Goal: Communication & Community: Answer question/provide support

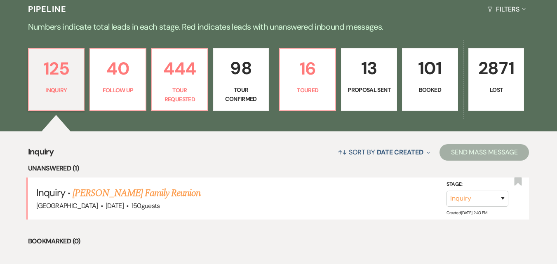
scroll to position [191, 0]
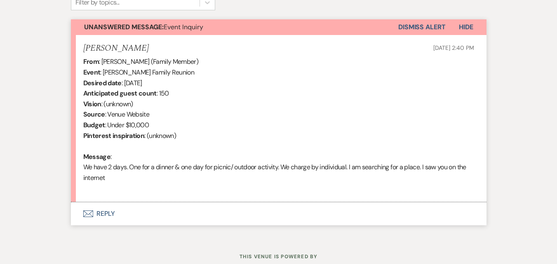
scroll to position [273, 0]
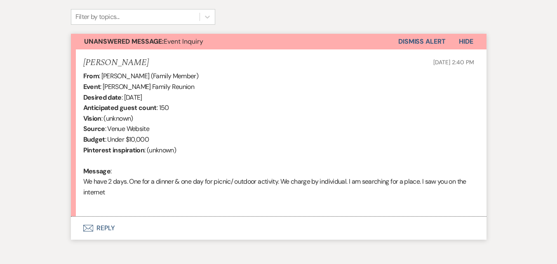
click at [119, 230] on button "Envelope Reply" at bounding box center [279, 228] width 416 height 23
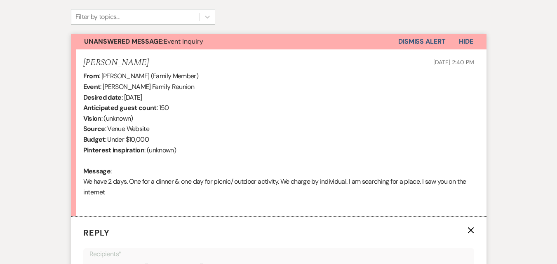
scroll to position [443, 0]
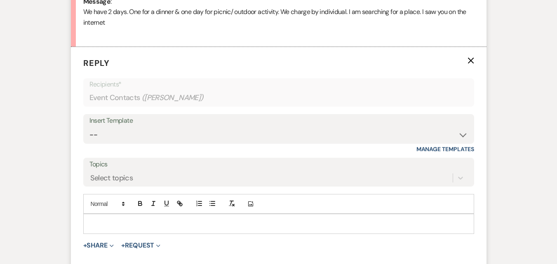
click at [312, 125] on div "Insert Template" at bounding box center [278, 121] width 379 height 12
click at [460, 131] on select "-- Inquiry Follow Up Email #2 Contract Sending Template Payment Template Rental…" at bounding box center [278, 135] width 379 height 16
click at [41, 108] on div "Messages Tasks Payments Rental Overview Documents Contacts Notes Event Messages…" at bounding box center [278, 38] width 557 height 549
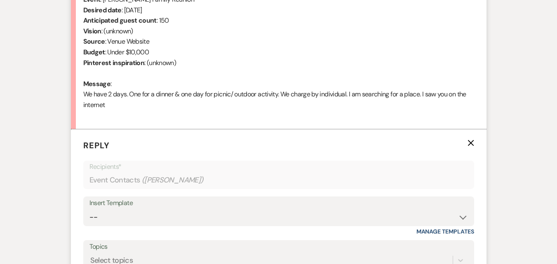
scroll to position [402, 0]
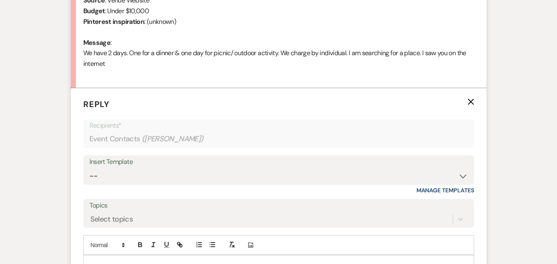
click at [376, 161] on div "Insert Template" at bounding box center [278, 162] width 379 height 12
click at [463, 176] on select "-- Inquiry Follow Up Email #2 Contract Sending Template Payment Template Rental…" at bounding box center [278, 176] width 379 height 16
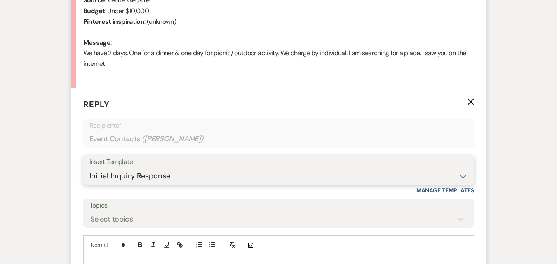
click at [89, 168] on select "-- Inquiry Follow Up Email #2 Contract Sending Template Payment Template Rental…" at bounding box center [278, 176] width 379 height 16
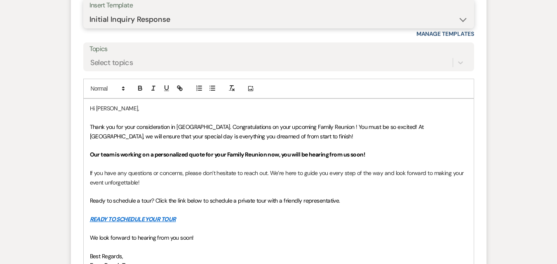
scroll to position [484, 0]
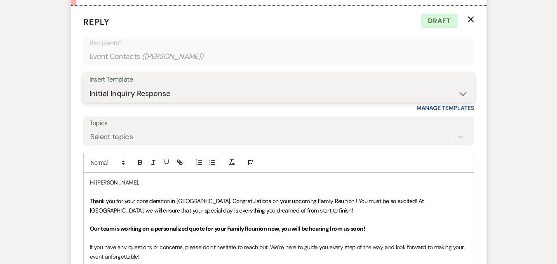
click at [285, 87] on select "-- Inquiry Follow Up Email #2 Contract Sending Template Payment Template Rental…" at bounding box center [278, 94] width 379 height 16
select select "4369"
click at [89, 86] on select "-- Inquiry Follow Up Email #2 Contract Sending Template Payment Template Rental…" at bounding box center [278, 94] width 379 height 16
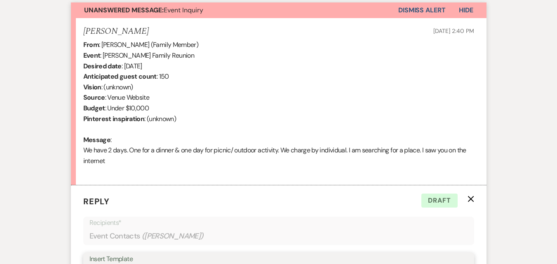
scroll to position [237, 0]
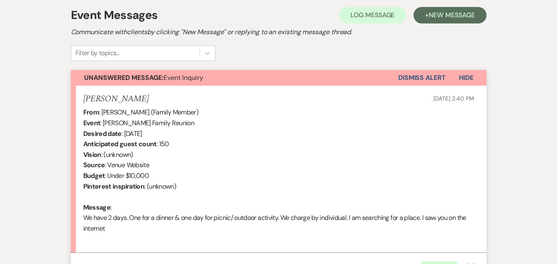
drag, startPoint x: 172, startPoint y: 101, endPoint x: 75, endPoint y: 102, distance: 96.5
click at [75, 102] on li "Christine Beauchamp Oct 11, 2025, 2:40 PM From : Christine Beauchamp (Family Me…" at bounding box center [279, 169] width 416 height 167
copy h5 "Christine Beauchamp"
drag, startPoint x: 125, startPoint y: 133, endPoint x: 144, endPoint y: 139, distance: 19.8
click at [144, 139] on div "From : Christine Beauchamp (Family Member) Event : Christine Beauchamp's Family…" at bounding box center [278, 175] width 391 height 137
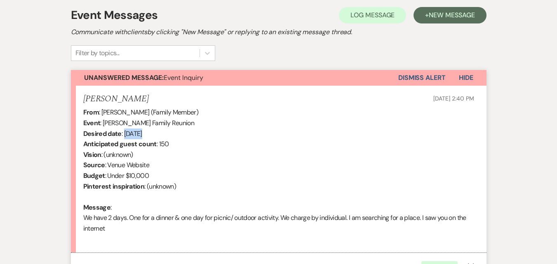
copy div "August"
click at [186, 134] on div "From : Christine Beauchamp (Family Member) Event : Christine Beauchamp's Family…" at bounding box center [278, 175] width 391 height 137
drag, startPoint x: 186, startPoint y: 134, endPoint x: 126, endPoint y: 130, distance: 60.4
click at [126, 130] on div "From : Christine Beauchamp (Family Member) Event : Christine Beauchamp's Family…" at bounding box center [278, 175] width 391 height 137
copy div "August 7th 2026"
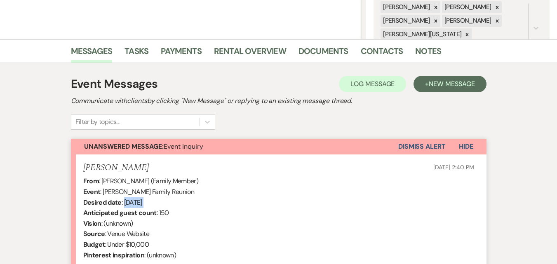
scroll to position [182, 0]
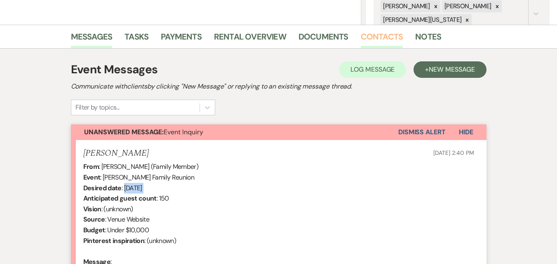
click at [388, 43] on link "Contacts" at bounding box center [382, 39] width 42 height 18
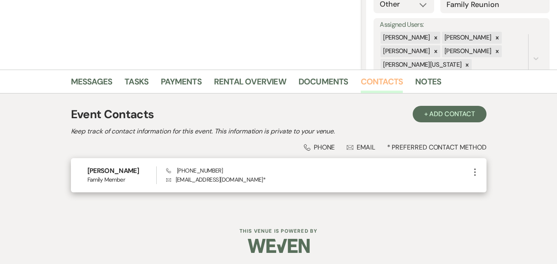
scroll to position [139, 0]
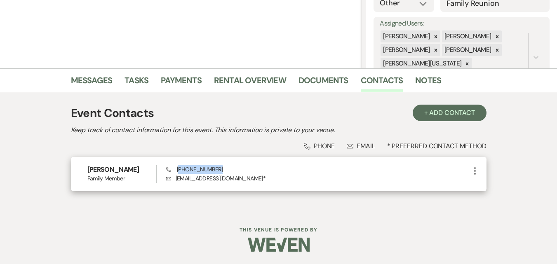
drag, startPoint x: 224, startPoint y: 170, endPoint x: 180, endPoint y: 170, distance: 44.5
click at [180, 170] on div "Phone (770) 558-0267 Envelope ccrisbeau@gmail.com *" at bounding box center [318, 174] width 304 height 18
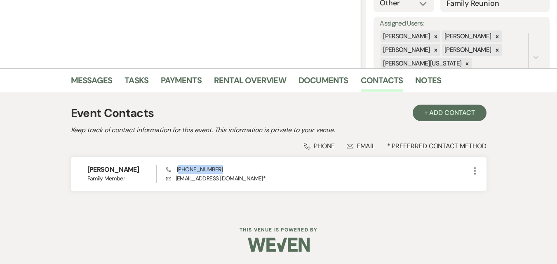
copy span "770) 558-0267"
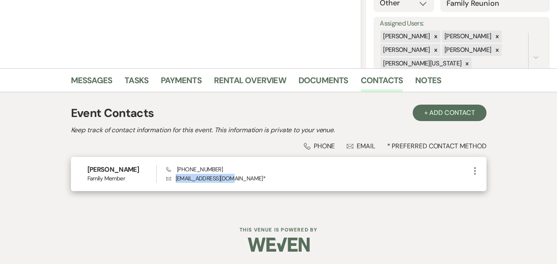
drag, startPoint x: 174, startPoint y: 178, endPoint x: 231, endPoint y: 175, distance: 57.4
click at [231, 175] on p "Envelope ccrisbeau@gmail.com *" at bounding box center [318, 178] width 304 height 9
copy p "ccrisbeau@gmail.com"
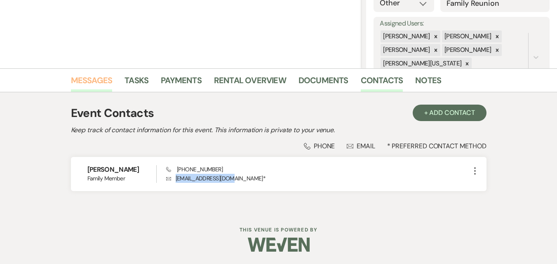
click at [111, 81] on link "Messages" at bounding box center [92, 83] width 42 height 18
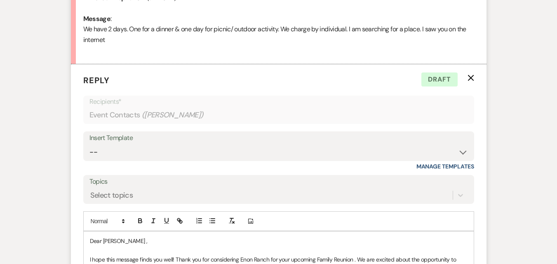
scroll to position [426, 0]
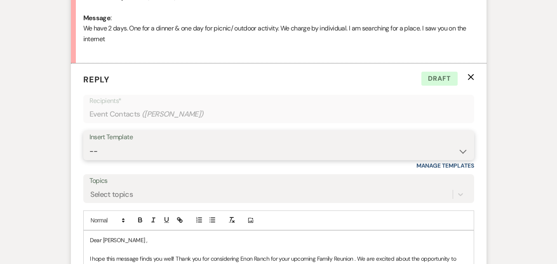
click at [198, 149] on select "-- Inquiry Follow Up Email #2 Contract Sending Template Payment Template Rental…" at bounding box center [278, 152] width 379 height 16
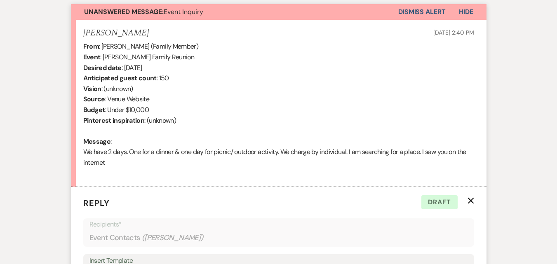
scroll to position [385, 0]
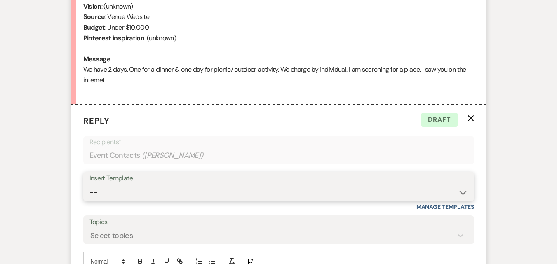
click at [125, 193] on select "-- Inquiry Follow Up Email #2 Contract Sending Template Payment Template Rental…" at bounding box center [278, 193] width 379 height 16
select select "4369"
click at [89, 185] on select "-- Inquiry Follow Up Email #2 Contract Sending Template Payment Template Rental…" at bounding box center [278, 193] width 379 height 16
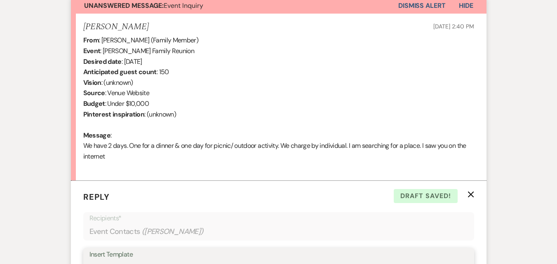
scroll to position [261, 0]
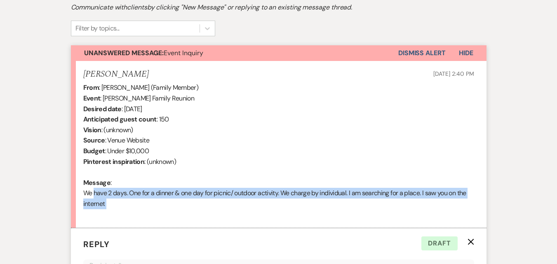
drag, startPoint x: 92, startPoint y: 192, endPoint x: 178, endPoint y: 221, distance: 91.0
click at [178, 221] on li "Christine Beauchamp Oct 11, 2025, 2:40 PM From : Christine Beauchamp (Family Me…" at bounding box center [279, 144] width 416 height 167
click at [183, 219] on div "From : Christine Beauchamp (Family Member) Event : Christine Beauchamp's Family…" at bounding box center [278, 150] width 391 height 137
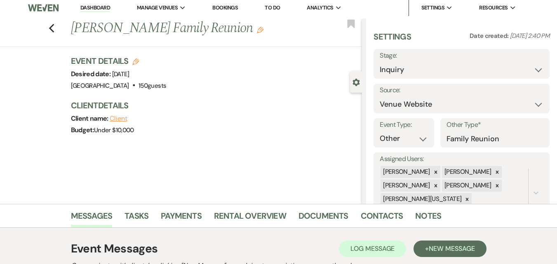
scroll to position [0, 0]
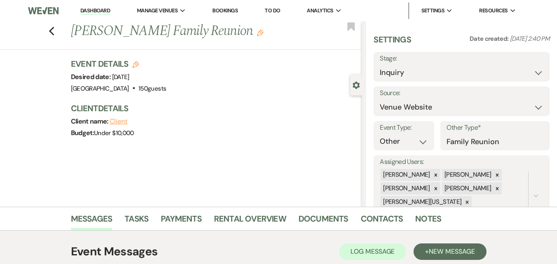
click at [245, 169] on div "Previous Christine Beauchamp's Family Reunion Edit Bookmark Gear Settings Setti…" at bounding box center [181, 114] width 362 height 186
click at [302, 144] on div "Event Details Edit Desired date: Friday, August 7th, 2026 Venue: Enon Ranch . 1…" at bounding box center [217, 102] width 292 height 89
click at [225, 106] on h3 "Client Details" at bounding box center [212, 109] width 283 height 12
click at [264, 97] on div "Event Details Edit Desired date: Friday, August 7th, 2026 Venue: Enon Ranch . 1…" at bounding box center [217, 102] width 292 height 89
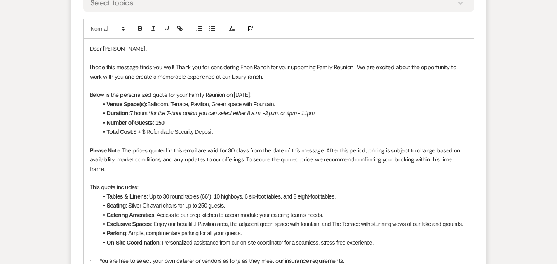
scroll to position [619, 0]
click at [139, 134] on li "Total Cost: $ + $ Refundable Security Deposit" at bounding box center [283, 131] width 370 height 9
click at [154, 134] on li "Total Cost: $4,000+ $ Refundable Security Deposit" at bounding box center [283, 131] width 370 height 9
click at [258, 131] on li "Total Cost: $4,000+600 $ Refundable Security Deposit" at bounding box center [283, 131] width 370 height 9
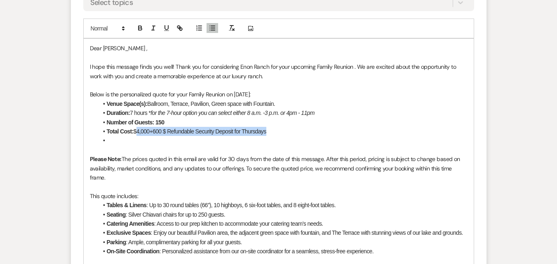
drag, startPoint x: 134, startPoint y: 131, endPoint x: 252, endPoint y: 139, distance: 117.4
click at [252, 139] on ul "Venue Space(s): Ballroom, Terrace, Pavilion, Green space with Fountain. Duratio…" at bounding box center [283, 122] width 370 height 46
copy li "$4,000+600 $ Refundable Security Deposit for Thursdays"
click at [113, 141] on li at bounding box center [283, 140] width 370 height 9
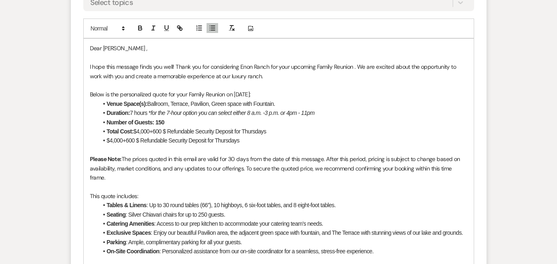
click at [274, 132] on li "Total Cost: $4,000+600 $ Refundable Security Deposit for Thursdays" at bounding box center [283, 131] width 370 height 9
click at [112, 139] on li "$4,000+600 $ Refundable Security Deposit for Thursdays" at bounding box center [283, 140] width 370 height 9
click at [118, 139] on li "$4,000+600 $ Refundable Security Deposit for Thursdays" at bounding box center [283, 140] width 370 height 9
click at [132, 140] on li "$4,500+600 $ Refundable Security Deposit for Thursdays" at bounding box center [283, 140] width 370 height 9
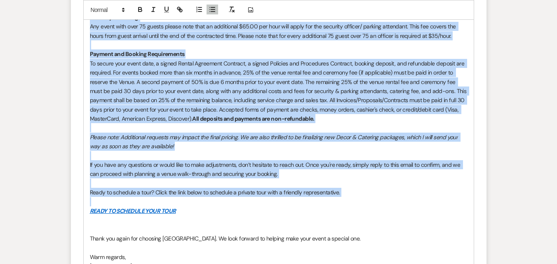
scroll to position [1031, 0]
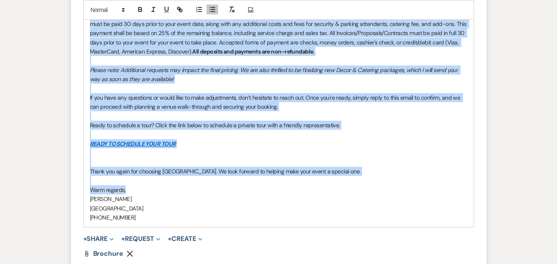
drag, startPoint x: 87, startPoint y: 64, endPoint x: 416, endPoint y: 191, distance: 352.4
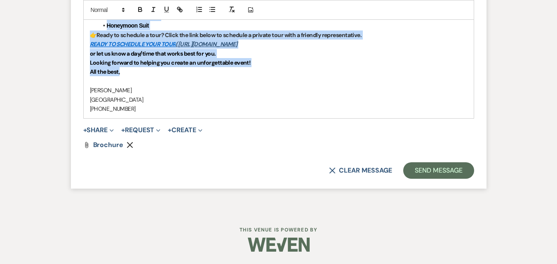
scroll to position [745, 0]
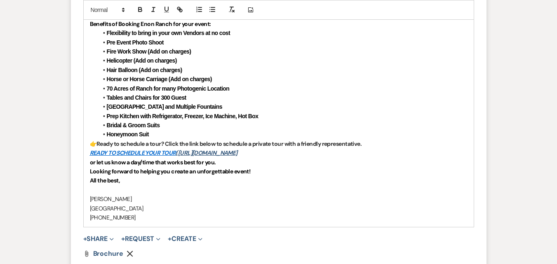
click at [261, 165] on p "or let us know a day/time that works best for you." at bounding box center [279, 162] width 378 height 9
click at [264, 174] on p "Looking forward to helping you create an unforgettable event!" at bounding box center [279, 171] width 378 height 9
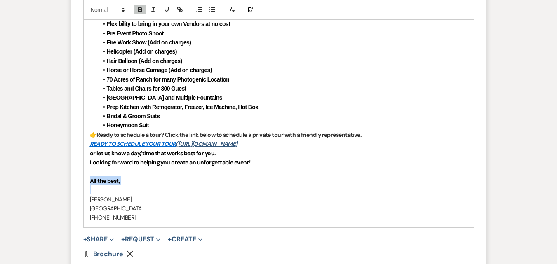
drag, startPoint x: 132, startPoint y: 192, endPoint x: 75, endPoint y: 179, distance: 57.9
click at [75, 179] on form "Reply X Saving draft... Recipients* Event Contacts ( Christine Beauchamp ) Inse…" at bounding box center [279, 17] width 416 height 562
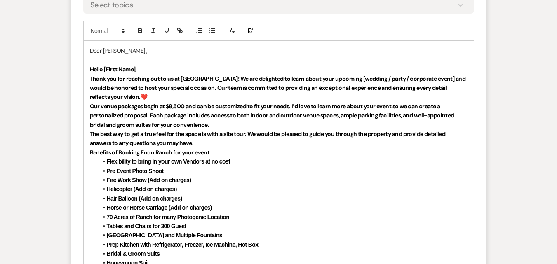
scroll to position [580, 0]
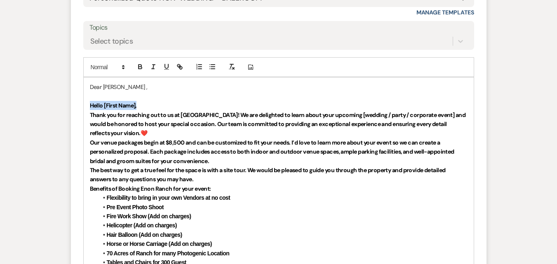
drag, startPoint x: 141, startPoint y: 104, endPoint x: 84, endPoint y: 102, distance: 57.3
click at [84, 102] on div "Dear Christine , Hello [First Name], Thank you for reaching out to us at Enon R…" at bounding box center [279, 235] width 390 height 315
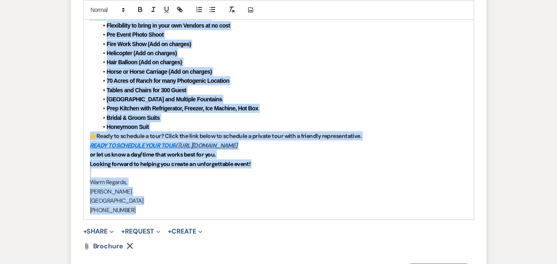
scroll to position [745, 0]
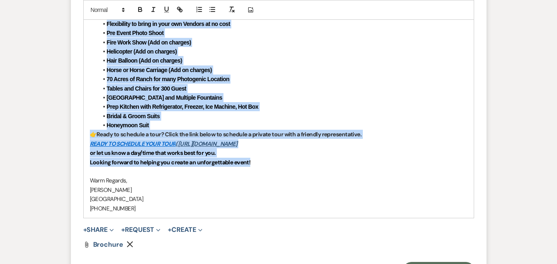
drag, startPoint x: 88, startPoint y: 87, endPoint x: 449, endPoint y: 154, distance: 367.0
click at [454, 159] on div "Dear Christine , Thank you for reaching out to us at Enon Ranch! We are delight…" at bounding box center [279, 66] width 390 height 306
click at [142, 8] on icon "button" at bounding box center [140, 9] width 7 height 7
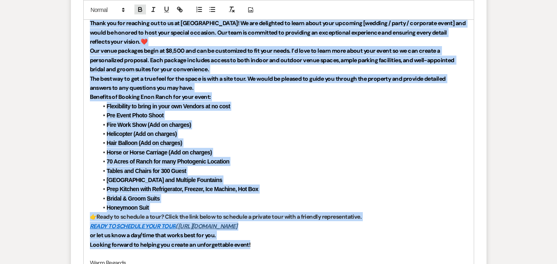
click at [142, 8] on icon "button" at bounding box center [140, 9] width 7 height 7
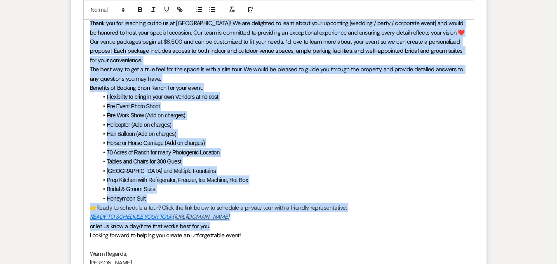
click at [285, 176] on li "Prep Kitchen with Refrigerator, Freezer, Ice Machine, Hot Box" at bounding box center [283, 180] width 370 height 9
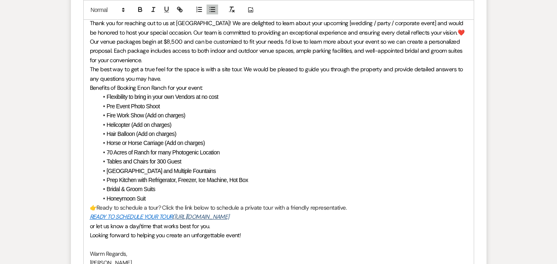
click at [151, 199] on li "Honeymoon Suit" at bounding box center [283, 198] width 370 height 9
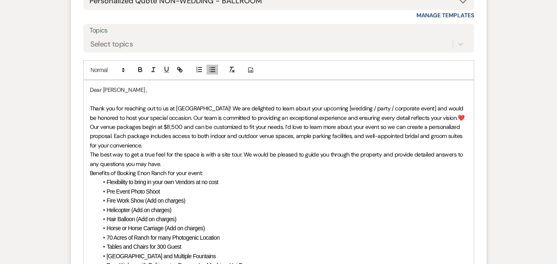
scroll to position [580, 0]
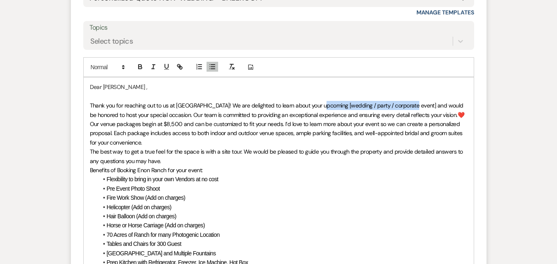
drag, startPoint x: 411, startPoint y: 104, endPoint x: 323, endPoint y: 106, distance: 87.5
click at [323, 106] on span "Thank you for reaching out to us at Enon Ranch! We are delighted to learn about…" at bounding box center [277, 110] width 375 height 16
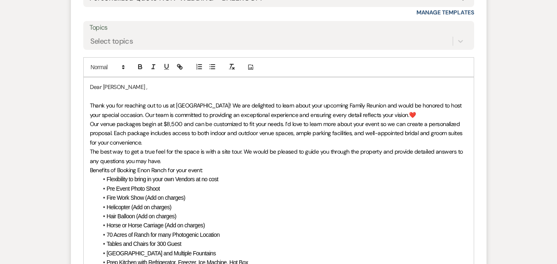
click at [169, 124] on span "Our venue packages begin at $8,500 and can be customized to fit your needs. I’d…" at bounding box center [277, 133] width 374 height 26
click at [173, 124] on span "Our venue packages begin at $4,500 and can be customized to fit your needs. I’d…" at bounding box center [277, 133] width 374 height 26
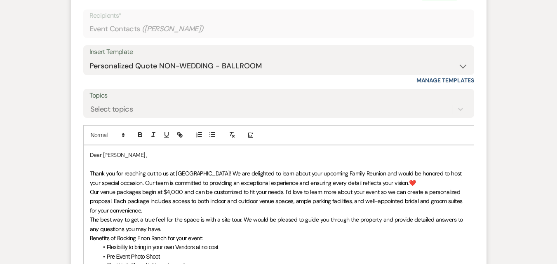
scroll to position [497, 0]
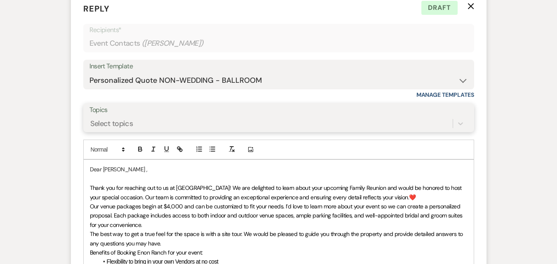
click at [242, 126] on div "Select topics" at bounding box center [270, 124] width 363 height 14
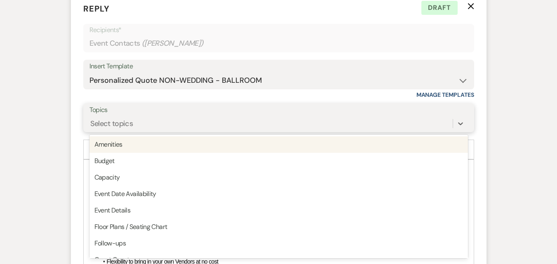
click at [242, 126] on div "Select topics" at bounding box center [270, 124] width 363 height 14
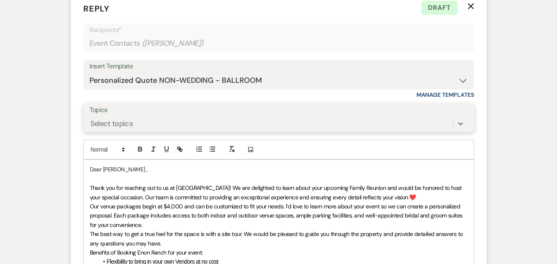
paste input "Thank You for Considering the Ranch for Your Event"
type input "Thank You for Considering the Ranch for Your Event"
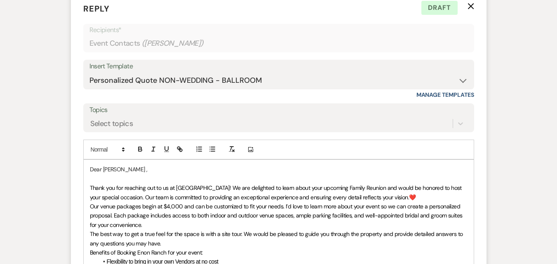
click at [12, 158] on div "Messages Tasks Payments Rental Overview Documents Contacts Notes Event Messages…" at bounding box center [278, 134] width 557 height 849
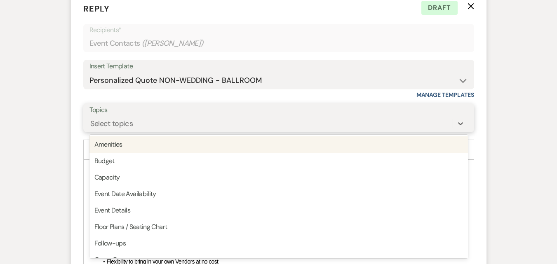
click at [120, 122] on div "Select topics" at bounding box center [111, 123] width 43 height 11
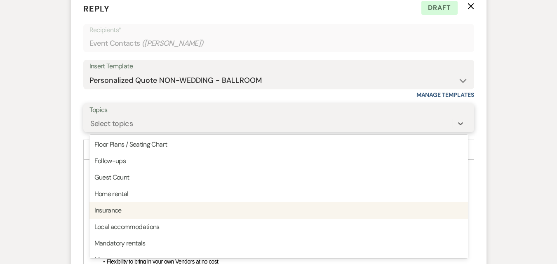
scroll to position [0, 0]
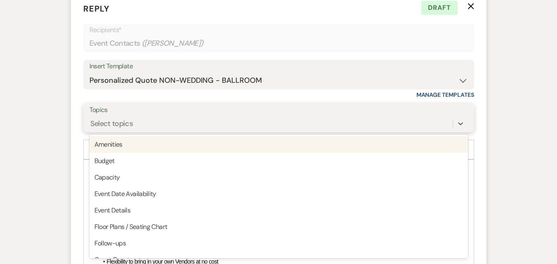
click at [113, 143] on div "Amenities" at bounding box center [278, 145] width 379 height 16
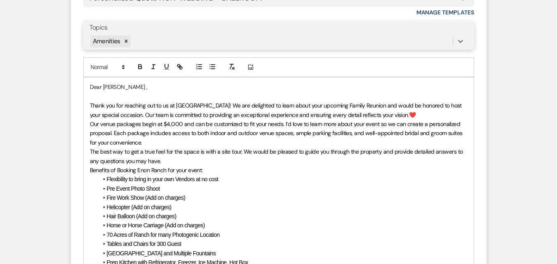
scroll to position [745, 0]
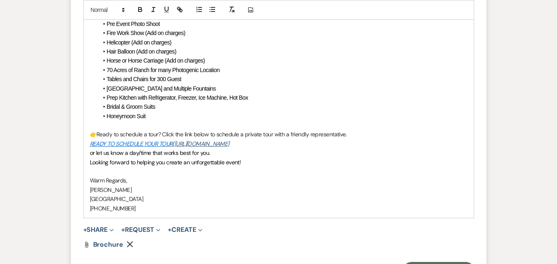
click at [327, 173] on p at bounding box center [279, 171] width 378 height 9
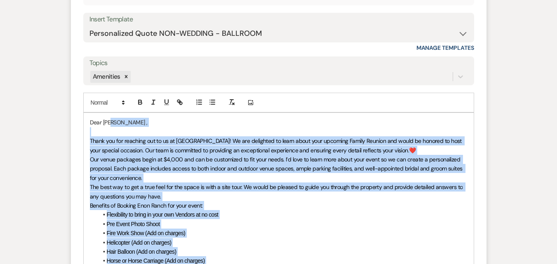
scroll to position [539, 0]
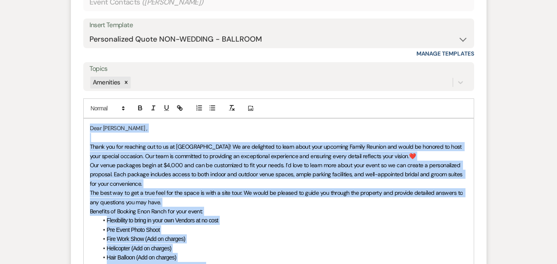
drag, startPoint x: 308, startPoint y: 205, endPoint x: 86, endPoint y: 128, distance: 234.9
click at [228, 109] on icon "button" at bounding box center [231, 107] width 7 height 7
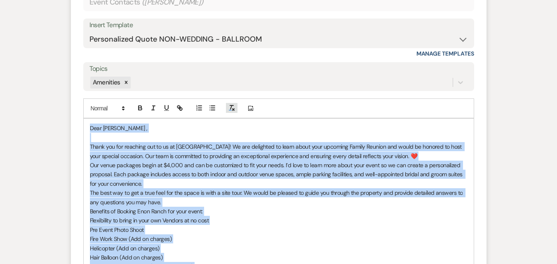
click at [231, 106] on line "button" at bounding box center [231, 106] width 3 height 0
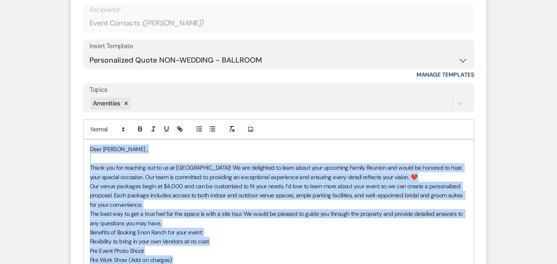
scroll to position [497, 0]
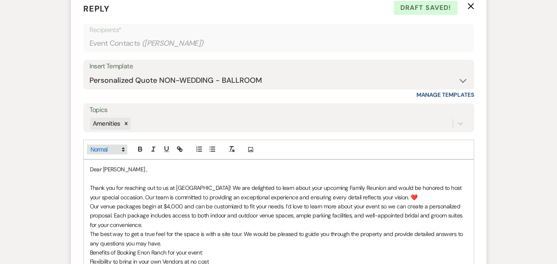
click at [125, 151] on icon at bounding box center [123, 149] width 7 height 7
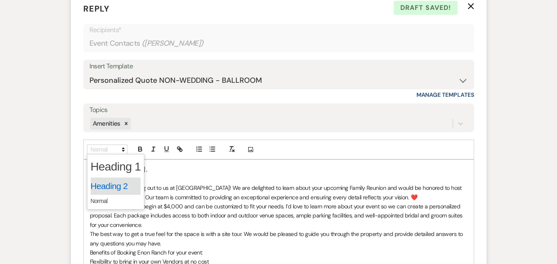
click at [113, 185] on span at bounding box center [116, 186] width 50 height 17
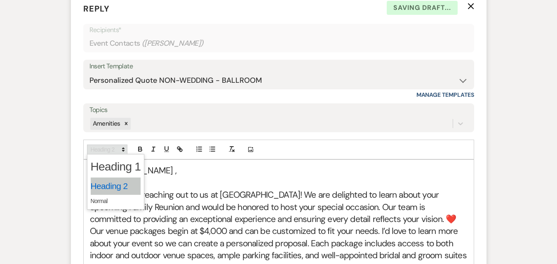
click at [122, 152] on icon at bounding box center [123, 149] width 7 height 7
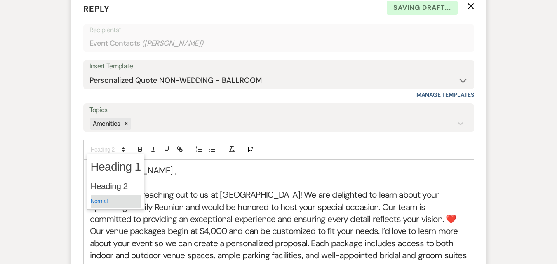
click at [115, 200] on span at bounding box center [116, 201] width 50 height 13
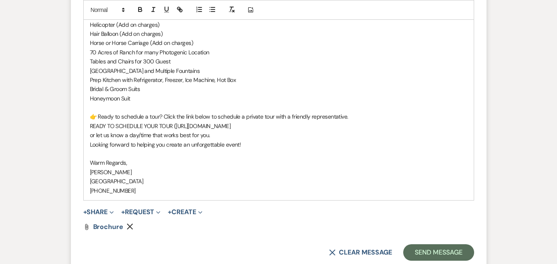
scroll to position [762, 0]
click at [299, 91] on p "Bridal & Groom Suits" at bounding box center [279, 89] width 378 height 9
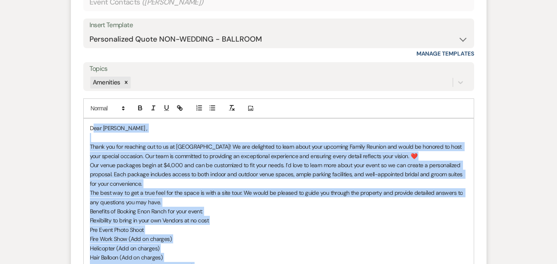
scroll to position [515, 0]
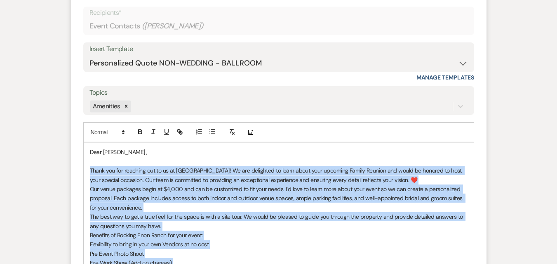
drag, startPoint x: 281, startPoint y: 194, endPoint x: 90, endPoint y: 173, distance: 192.1
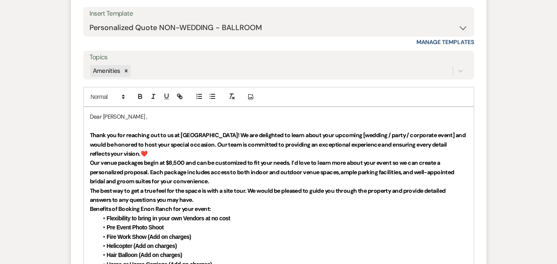
scroll to position [597, 0]
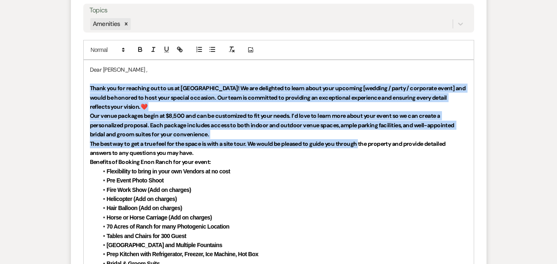
drag, startPoint x: 87, startPoint y: 86, endPoint x: 362, endPoint y: 148, distance: 281.5
click at [362, 148] on div "Dear Christine , Thank you for reaching out to us at Enon Ranch! We are delight…" at bounding box center [279, 213] width 390 height 306
click at [362, 148] on p "The best way to get a true feel for the space is with a site tour. We would be …" at bounding box center [279, 148] width 378 height 19
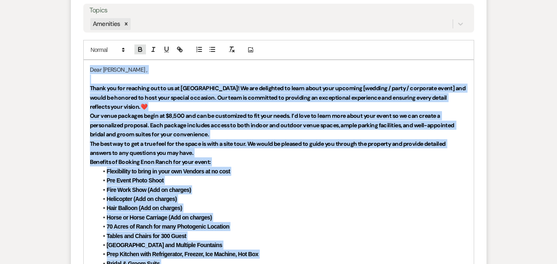
click at [139, 50] on icon "button" at bounding box center [140, 50] width 3 height 2
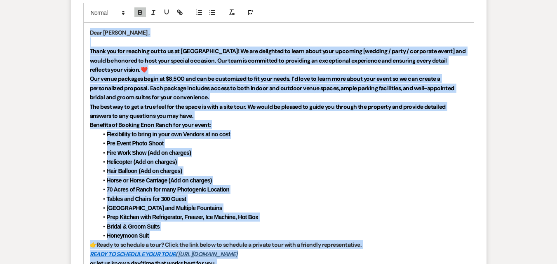
scroll to position [621, 0]
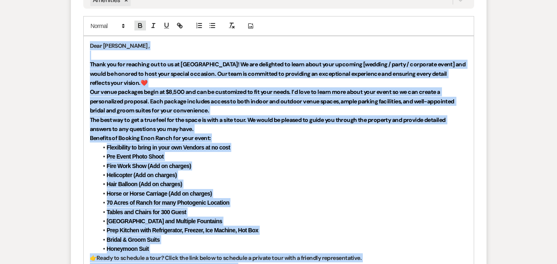
click at [140, 23] on icon "button" at bounding box center [140, 25] width 7 height 7
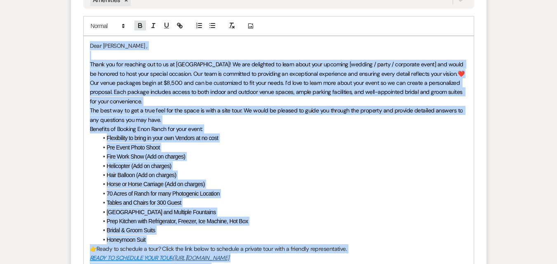
scroll to position [662, 0]
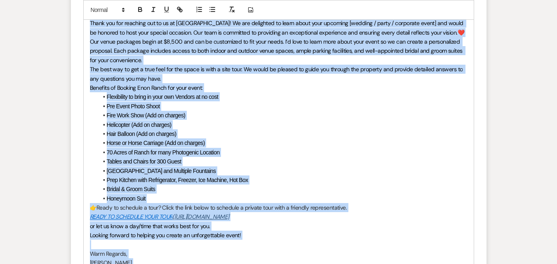
click at [245, 209] on span "Ready to schedule a tour? Click the link below to schedule a private tour with …" at bounding box center [222, 207] width 250 height 7
click at [258, 177] on li "Prep Kitchen with Refrigerator, Freezer, Ice Machine, Hot Box" at bounding box center [283, 180] width 370 height 9
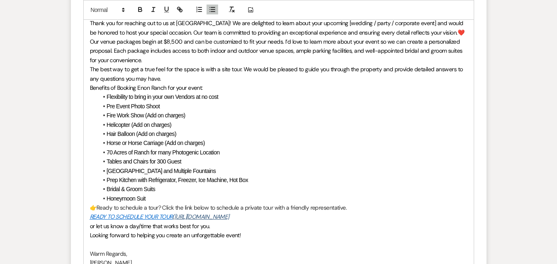
click at [172, 42] on span "Our venue packages begin at $8,500 and can be customized to fit your needs. I’d…" at bounding box center [277, 51] width 374 height 26
drag, startPoint x: 410, startPoint y: 22, endPoint x: 326, endPoint y: 23, distance: 84.6
click at [326, 23] on span "Thank you for reaching out to us at Enon Ranch! We are delighted to learn about…" at bounding box center [277, 27] width 375 height 16
click at [339, 57] on p "Our venue packages begin at $4,000 and can be customized to fit your needs. I’d…" at bounding box center [279, 51] width 378 height 28
click at [181, 198] on li "Honeymoon Suit" at bounding box center [283, 198] width 370 height 9
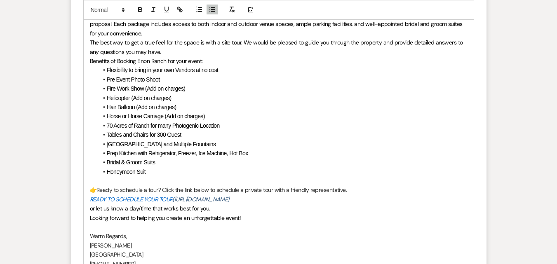
scroll to position [704, 0]
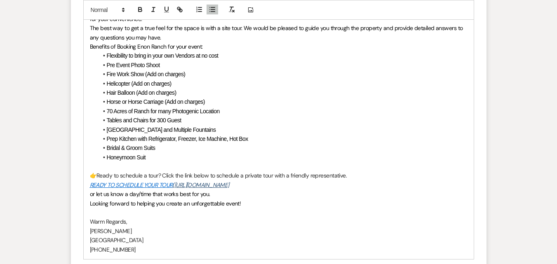
drag, startPoint x: 177, startPoint y: 185, endPoint x: 307, endPoint y: 184, distance: 130.7
click at [307, 184] on p "READY TO SCHEDULE YOUR TOUR (https://calendly.com/visitenon/visitors-tour-clone" at bounding box center [279, 185] width 378 height 9
click at [321, 194] on p "or let us know a day/time that works best for you." at bounding box center [279, 194] width 378 height 9
click at [306, 185] on p "READY TO SCHEDULE YOUR TOUR (https://calendly.com/visitenon/visitors-tour-clone" at bounding box center [279, 185] width 378 height 9
drag, startPoint x: 306, startPoint y: 185, endPoint x: 174, endPoint y: 186, distance: 132.8
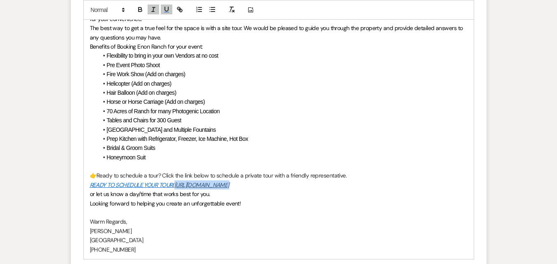
click at [174, 186] on p "READY TO SCHEDULE YOUR TOUR (https://calendly.com/visitenon/visitors-tour-clone" at bounding box center [279, 185] width 378 height 9
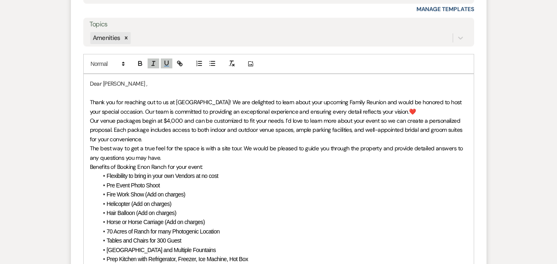
scroll to position [580, 0]
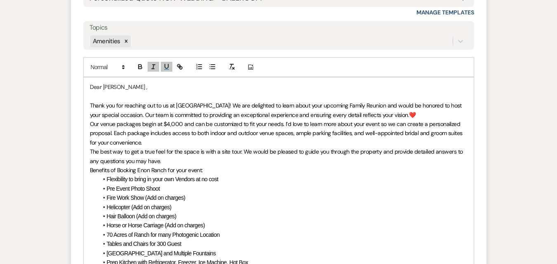
click at [115, 115] on span "Thank you for reaching out to us at Enon Ranch! We are delighted to learn about…" at bounding box center [277, 110] width 374 height 16
click at [398, 117] on p "Thank you for reaching out to us at Enon Ranch! We are delighted to learn about…" at bounding box center [279, 110] width 378 height 19
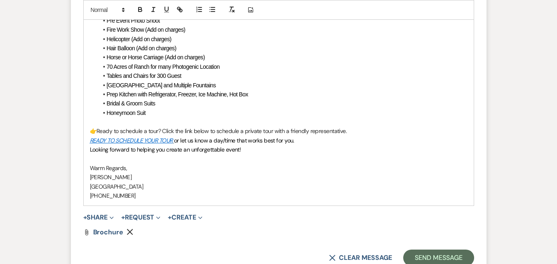
scroll to position [786, 0]
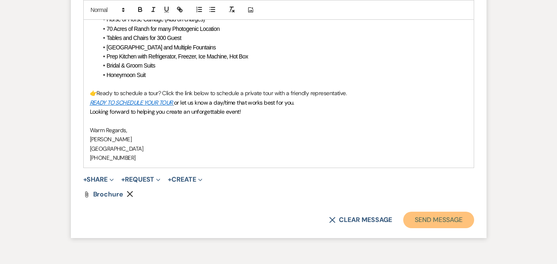
click at [436, 214] on button "Send Message" at bounding box center [438, 220] width 71 height 16
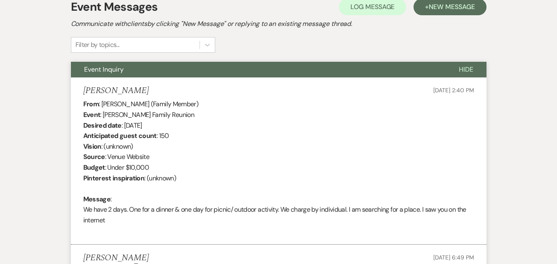
scroll to position [219, 0]
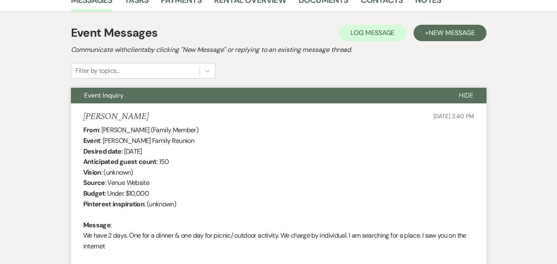
click at [273, 65] on div "Event Messages Log Log Message + New Message Communicate with clients by clicki…" at bounding box center [279, 51] width 416 height 54
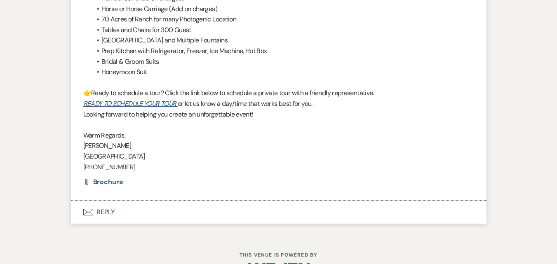
scroll to position [714, 0]
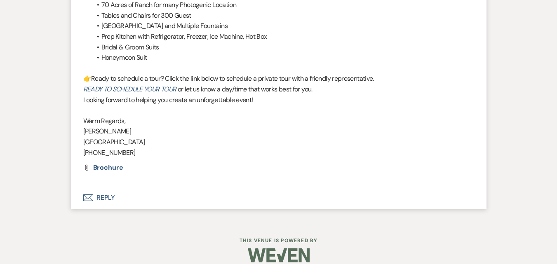
click at [199, 126] on p "Irene Ogang" at bounding box center [278, 131] width 391 height 11
click at [296, 42] on li "Bridal & Groom Suits" at bounding box center [283, 47] width 383 height 11
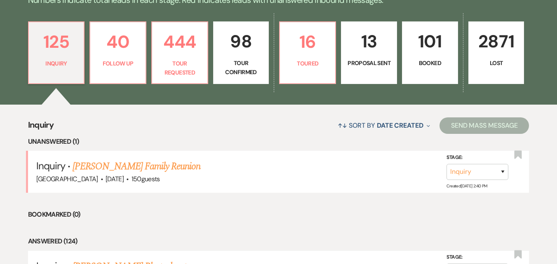
scroll to position [219, 0]
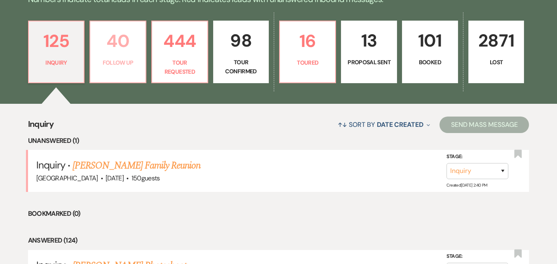
click at [102, 59] on p "Follow Up" at bounding box center [117, 62] width 45 height 9
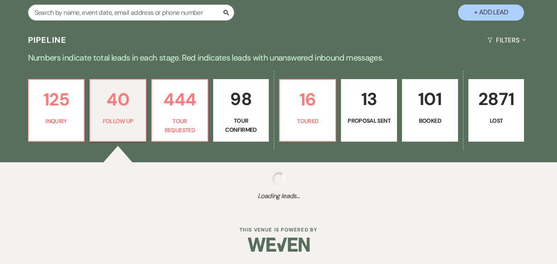
select select "9"
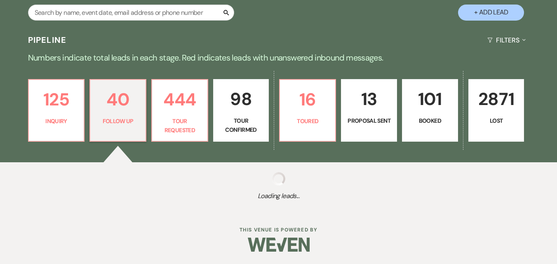
select select "9"
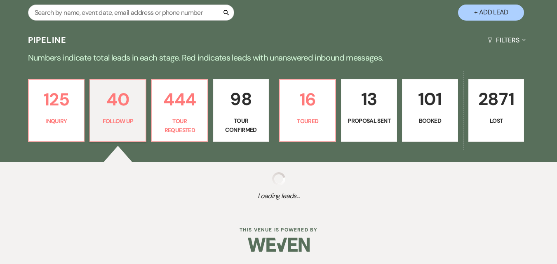
select select "9"
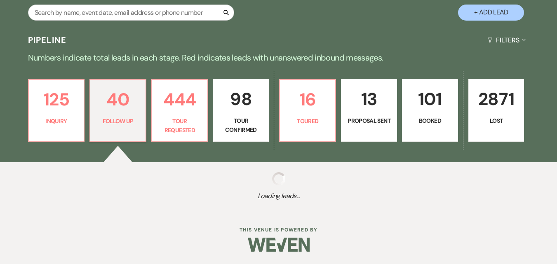
select select "9"
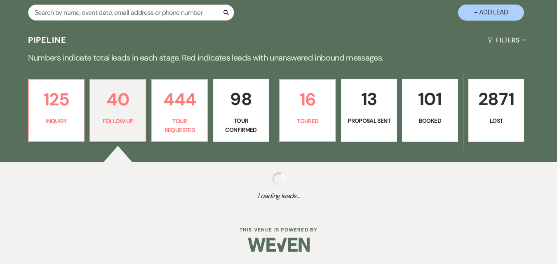
select select "9"
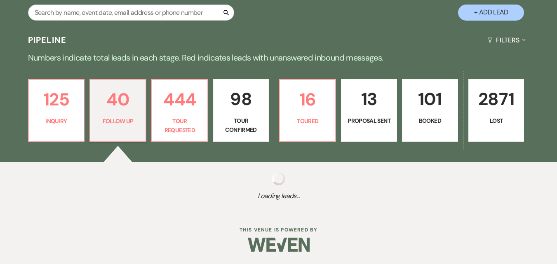
select select "9"
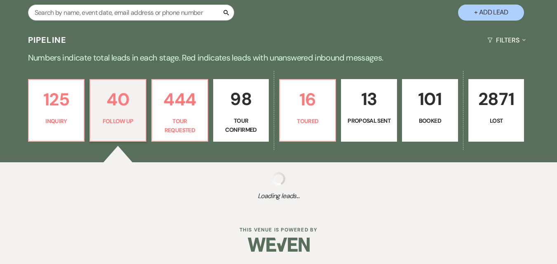
select select "9"
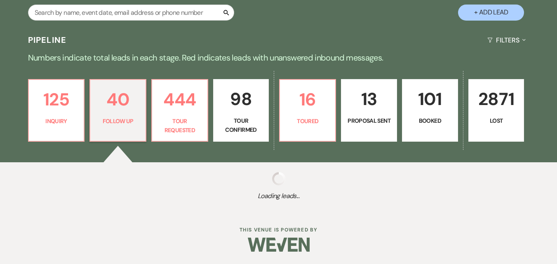
select select "9"
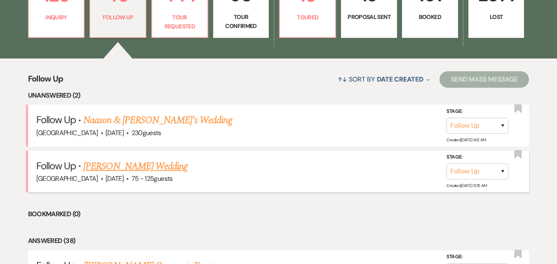
scroll to position [236, 0]
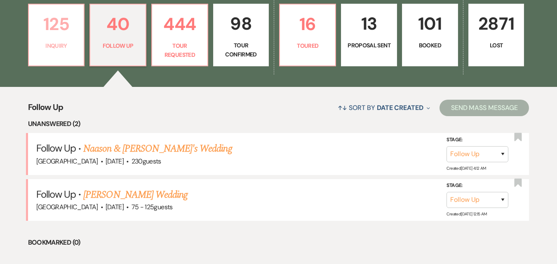
click at [79, 53] on link "125 Inquiry" at bounding box center [56, 35] width 57 height 63
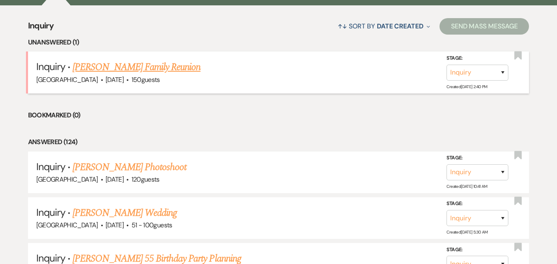
scroll to position [236, 0]
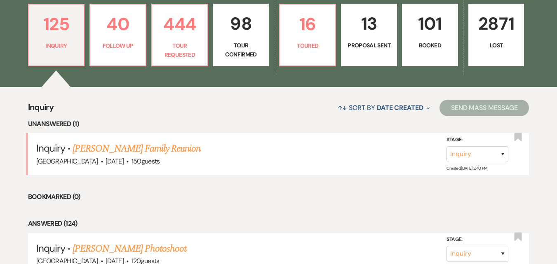
click at [119, 199] on li "Bookmarked (0)" at bounding box center [278, 197] width 501 height 11
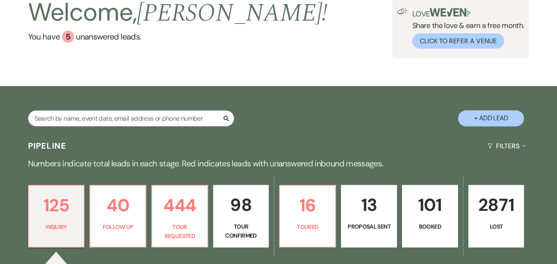
scroll to position [0, 0]
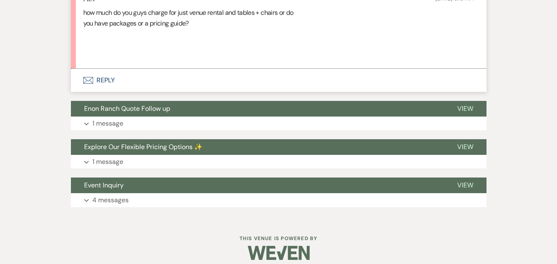
scroll to position [984, 0]
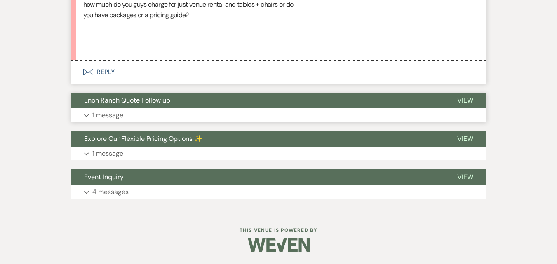
click at [213, 118] on button "Expand 1 message" at bounding box center [279, 115] width 416 height 14
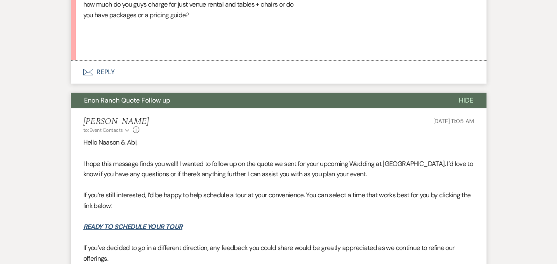
click at [237, 94] on button "Enon Ranch Quote Follow up" at bounding box center [258, 101] width 375 height 16
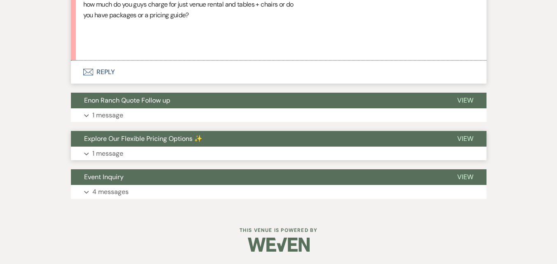
click at [216, 138] on button "Explore Our Flexible Pricing Options ✨" at bounding box center [257, 139] width 373 height 16
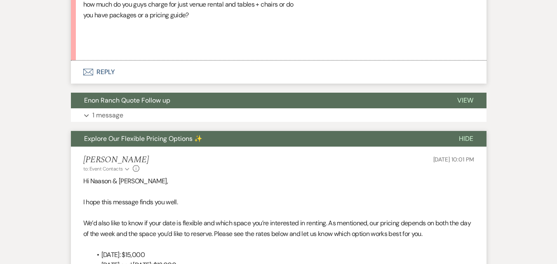
click at [216, 138] on button "Explore Our Flexible Pricing Options ✨" at bounding box center [258, 139] width 375 height 16
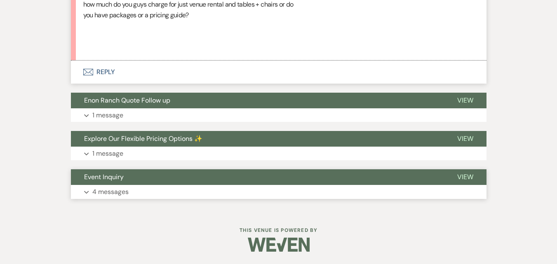
click at [218, 184] on button "Event Inquiry" at bounding box center [257, 178] width 373 height 16
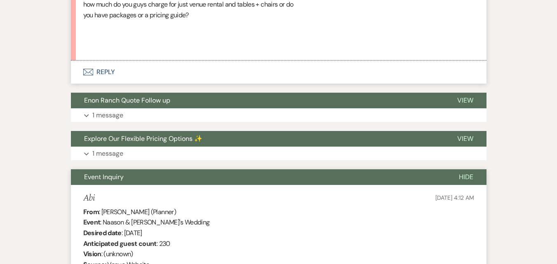
click at [217, 178] on button "Event Inquiry" at bounding box center [258, 178] width 375 height 16
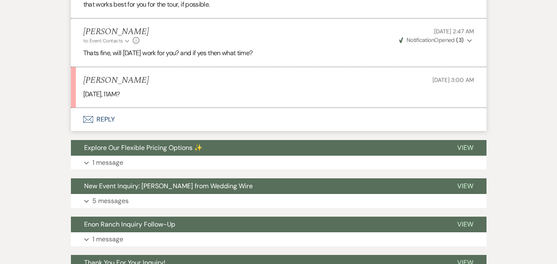
scroll to position [771, 0]
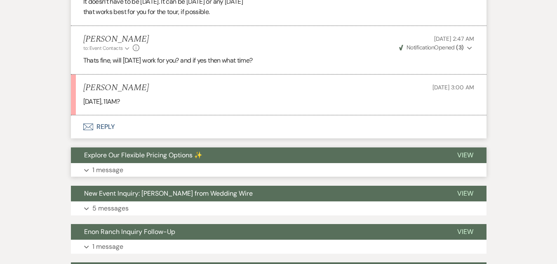
click at [104, 171] on p "1 message" at bounding box center [107, 170] width 31 height 11
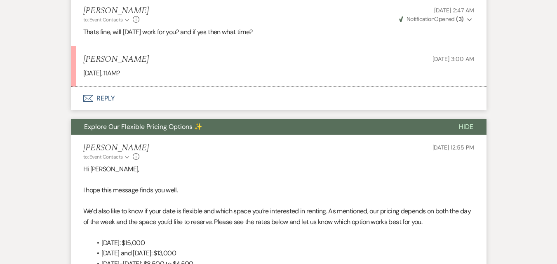
scroll to position [809, 0]
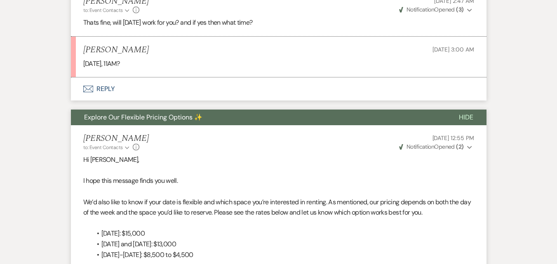
click at [122, 122] on button "Explore Our Flexible Pricing Options ✨" at bounding box center [258, 118] width 375 height 16
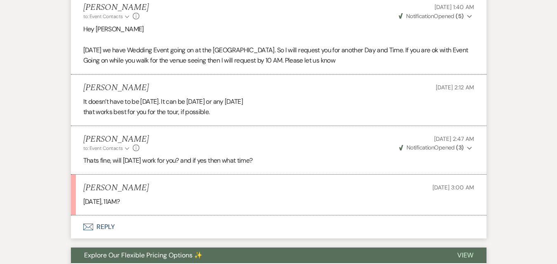
scroll to position [671, 0]
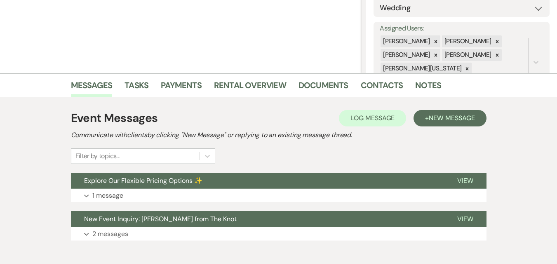
scroll to position [176, 0]
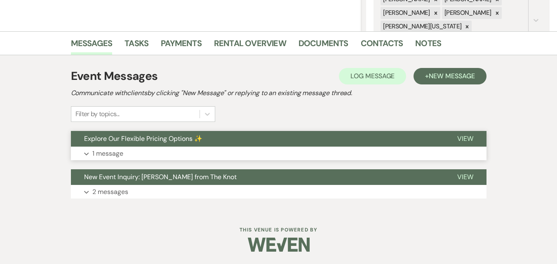
click at [217, 148] on button "Expand 1 message" at bounding box center [279, 154] width 416 height 14
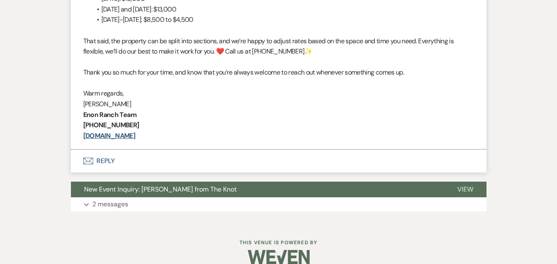
scroll to position [445, 0]
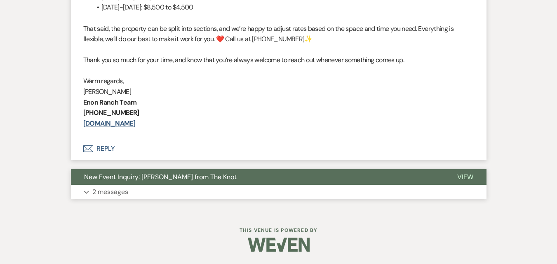
click at [113, 187] on p "2 messages" at bounding box center [110, 192] width 36 height 11
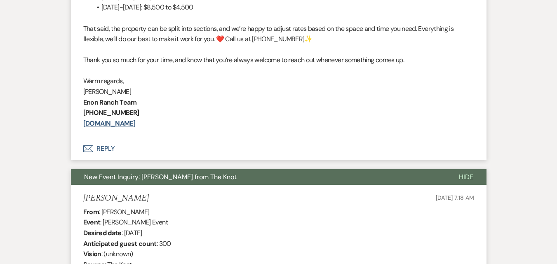
click at [184, 104] on p "Enon Ranch Team" at bounding box center [278, 102] width 391 height 11
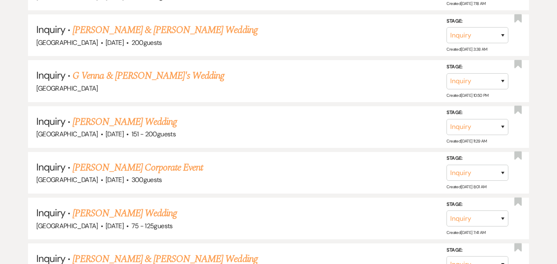
scroll to position [1361, 0]
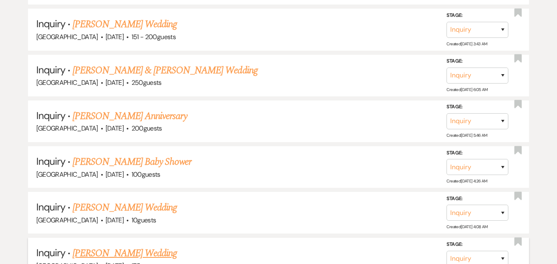
scroll to position [1609, 0]
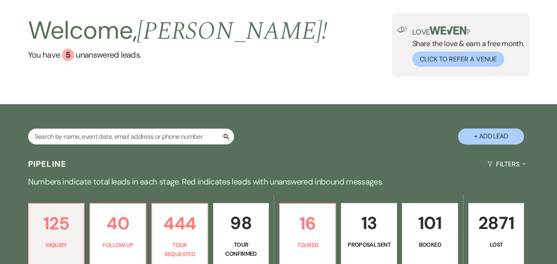
scroll to position [0, 0]
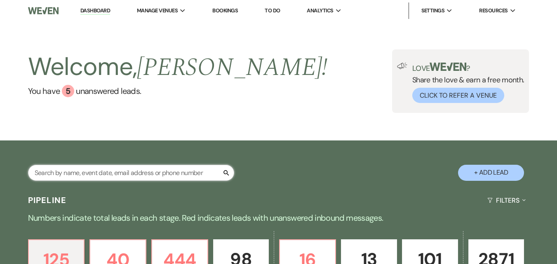
click at [124, 168] on input "text" at bounding box center [131, 173] width 206 height 16
paste input "taylorkendall1413@yahoo.com"
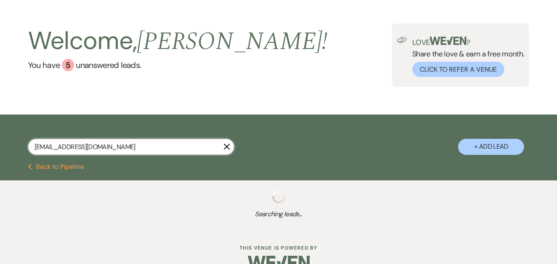
scroll to position [44, 0]
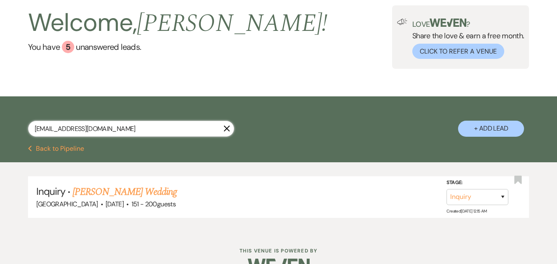
drag, startPoint x: 148, startPoint y: 123, endPoint x: 0, endPoint y: 171, distance: 155.6
click at [0, 171] on div "taylorkendall1413@yahoo.com X + Add Lead Previous Back to Pipeline Inquiry · Ta…" at bounding box center [278, 165] width 557 height 136
paste input "keywanderwhite@gmail"
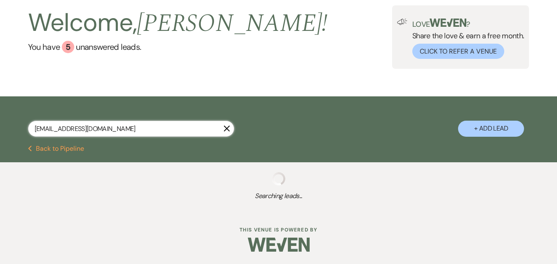
type input "[EMAIL_ADDRESS][DOMAIN_NAME]"
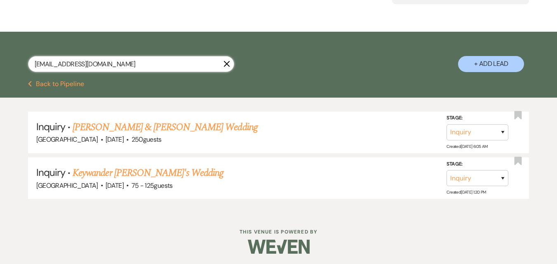
scroll to position [111, 0]
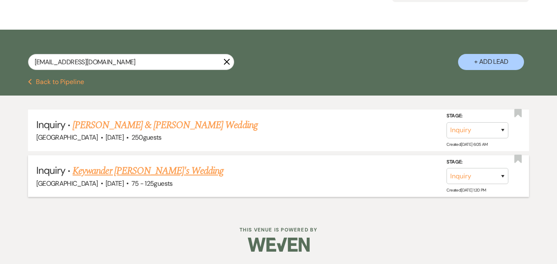
click at [120, 169] on link "Keywander [PERSON_NAME]'s Wedding" at bounding box center [148, 171] width 151 height 15
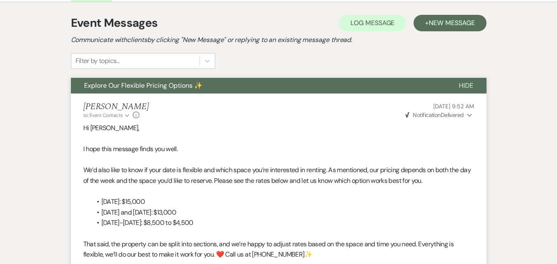
scroll to position [212, 0]
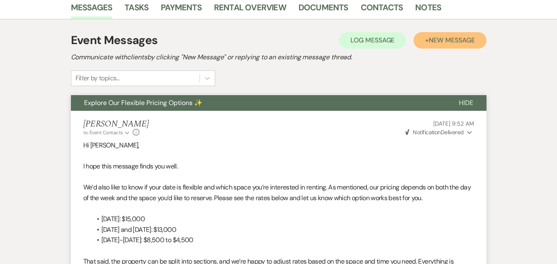
click at [450, 42] on span "New Message" at bounding box center [452, 40] width 46 height 9
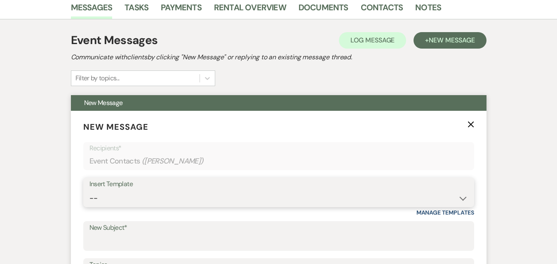
click at [256, 195] on select "--" at bounding box center [278, 199] width 379 height 16
select select "4603"
click at [89, 191] on select "-- Inquiry Follow Up Email #2 Contract Sending Template Payment Template Rental…" at bounding box center [278, 199] width 379 height 16
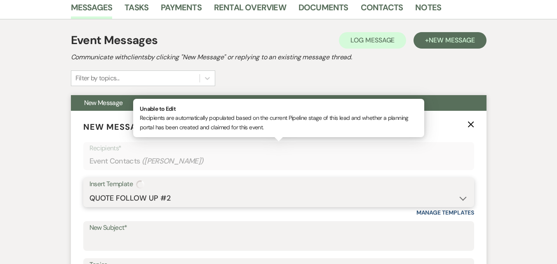
type input "Checking In – Any Assistance Needed for Your Event?"
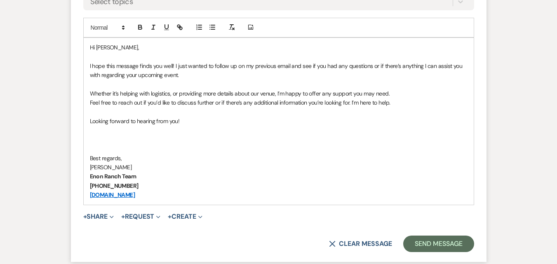
scroll to position [500, 0]
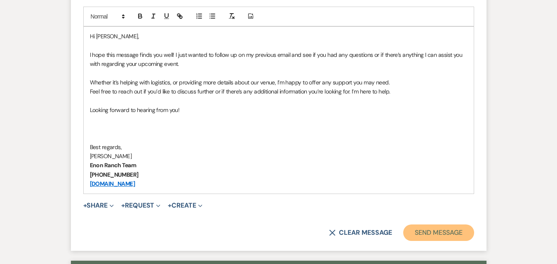
click at [435, 236] on button "Send Message" at bounding box center [438, 233] width 71 height 16
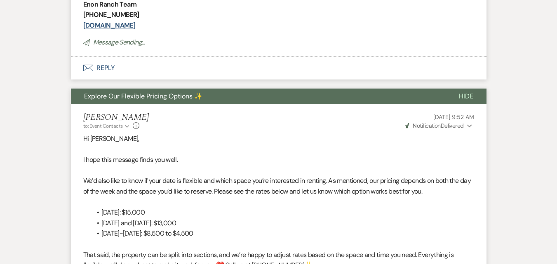
scroll to position [194, 0]
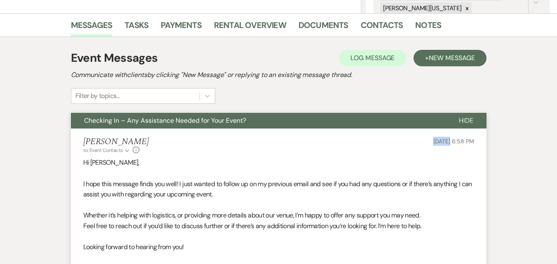
drag, startPoint x: 413, startPoint y: 140, endPoint x: 434, endPoint y: 144, distance: 21.3
click at [434, 144] on div "[PERSON_NAME] to: Event Contacts Expand Info [DATE] 6:58 PM" at bounding box center [278, 146] width 391 height 18
copy span "[DATE]"
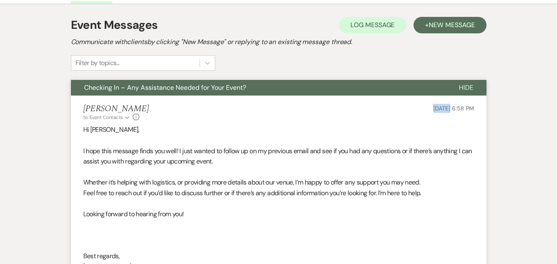
scroll to position [188, 0]
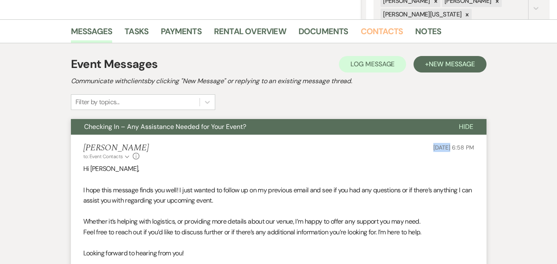
click at [376, 34] on link "Contacts" at bounding box center [382, 34] width 42 height 18
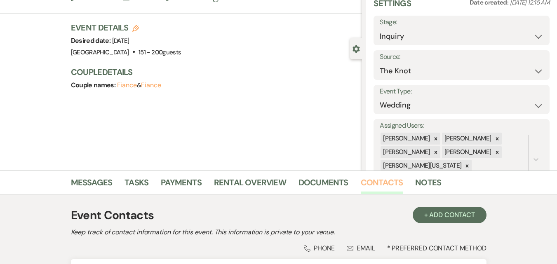
scroll to position [139, 0]
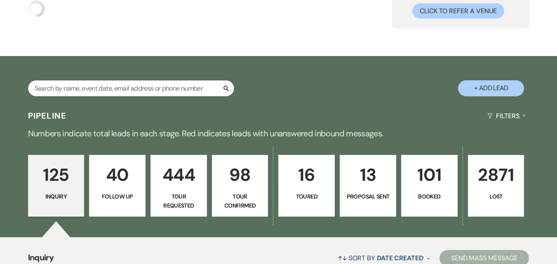
scroll to position [206, 0]
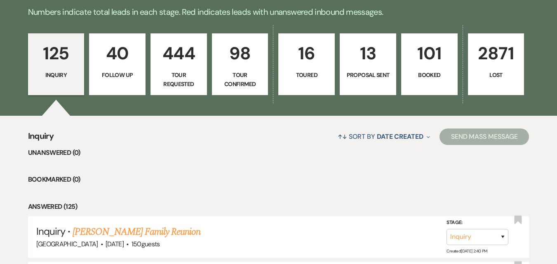
click at [135, 79] on p "Follow Up" at bounding box center [117, 75] width 46 height 9
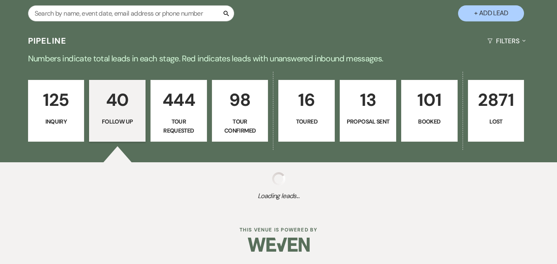
scroll to position [160, 0]
select select "9"
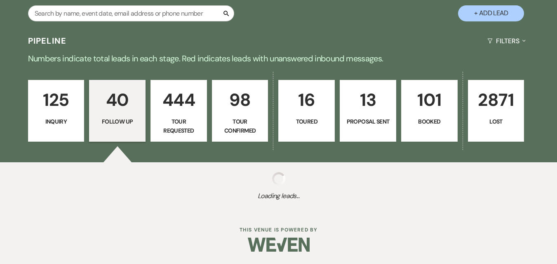
select select "9"
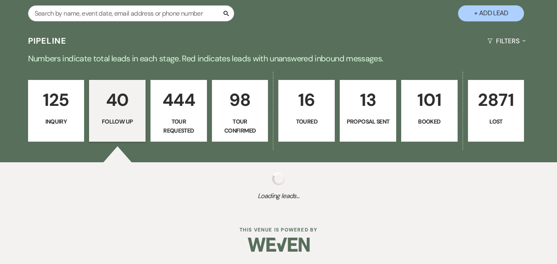
select select "9"
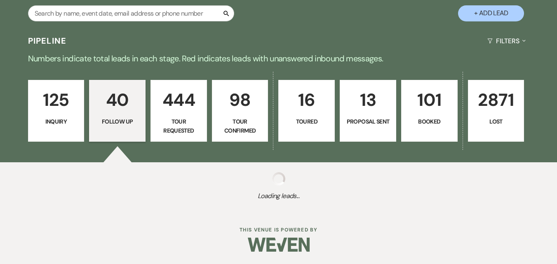
select select "9"
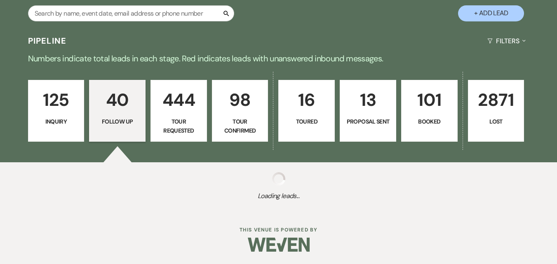
select select "9"
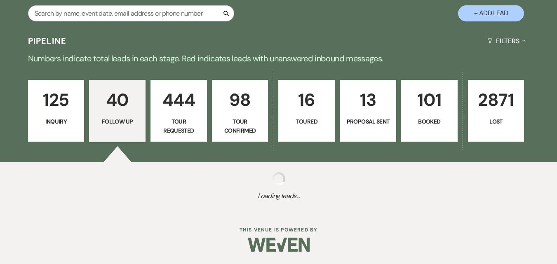
select select "9"
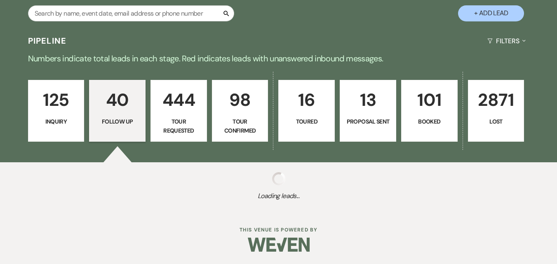
select select "9"
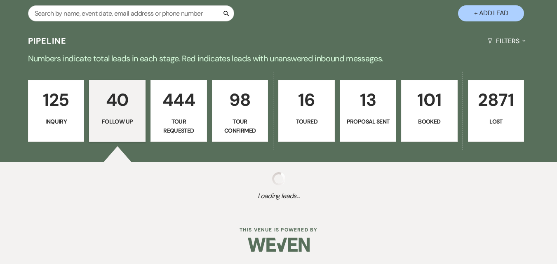
select select "9"
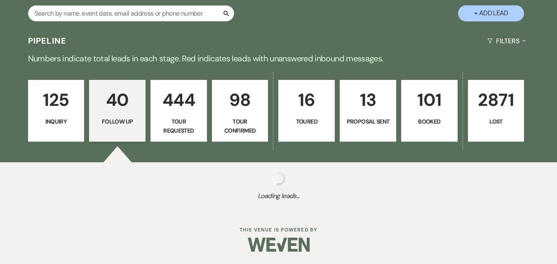
select select "9"
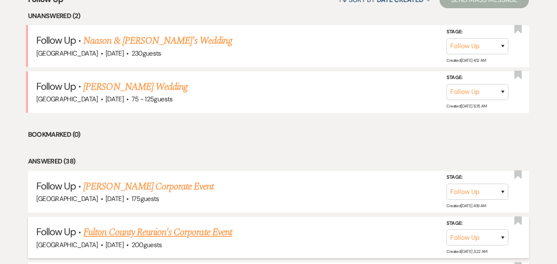
scroll to position [412, 0]
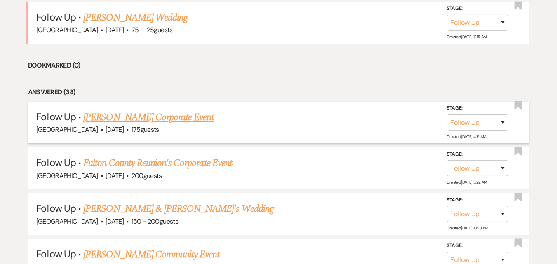
click at [254, 139] on li "Follow Up · Katie Brown's Corporate Event Enon Ranch · Aug 22, 2026 · 175 guest…" at bounding box center [278, 123] width 501 height 42
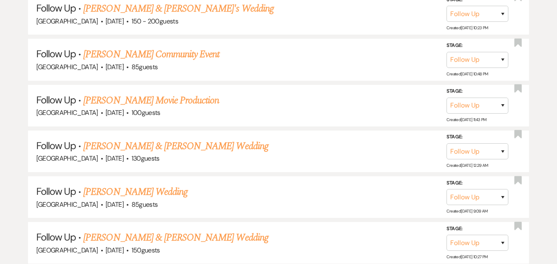
scroll to position [660, 0]
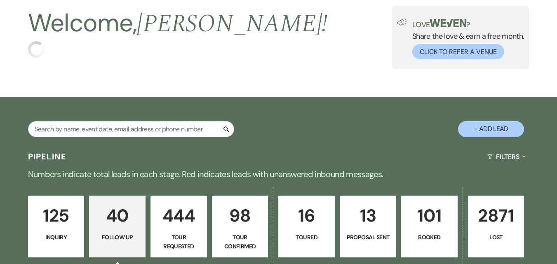
scroll to position [0, 0]
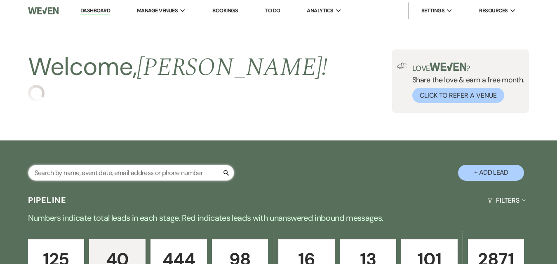
click at [90, 172] on input "text" at bounding box center [131, 173] width 206 height 16
paste input "[EMAIL_ADDRESS][DOMAIN_NAME]"
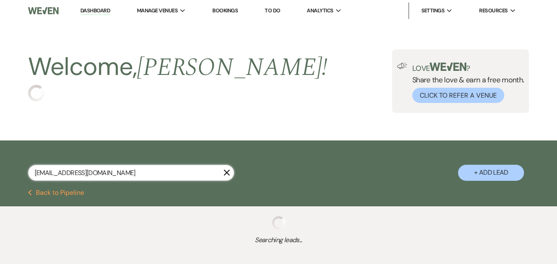
type input "[EMAIL_ADDRESS][DOMAIN_NAME]"
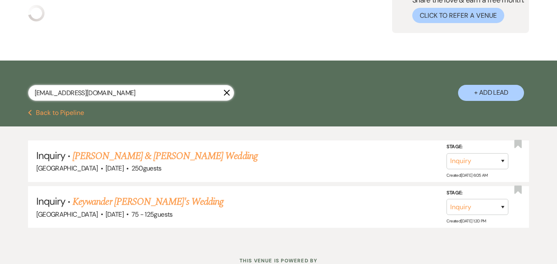
scroll to position [82, 0]
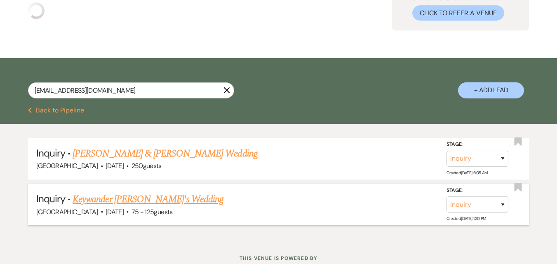
drag, startPoint x: 92, startPoint y: 184, endPoint x: 32, endPoint y: 219, distance: 69.7
click at [32, 219] on li "Inquiry · Keywander White's Wedding Enon Ranch · Sep 1, 2027 · 75 - 125 guests …" at bounding box center [278, 205] width 501 height 42
click at [186, 92] on input "[EMAIL_ADDRESS][DOMAIN_NAME]" at bounding box center [131, 90] width 206 height 16
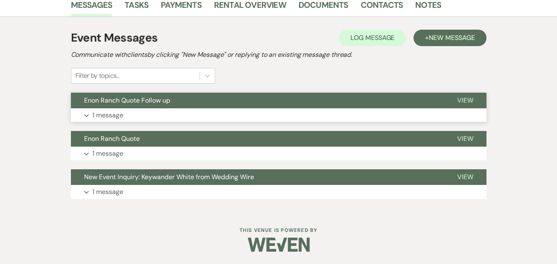
click at [178, 117] on button "Expand 1 message" at bounding box center [279, 115] width 416 height 14
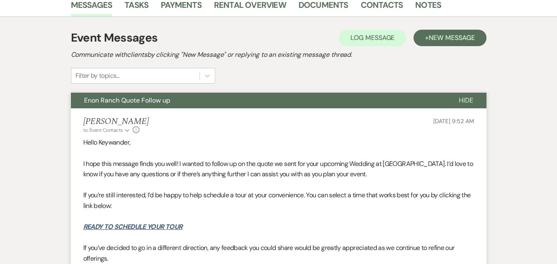
click at [193, 102] on button "Enon Ranch Quote Follow up" at bounding box center [258, 101] width 375 height 16
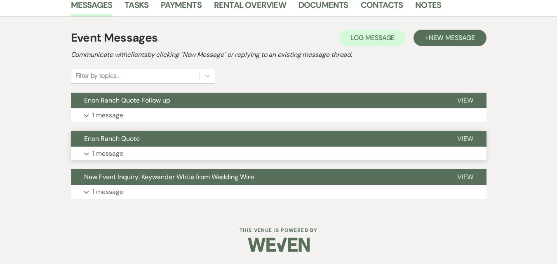
click at [193, 153] on button "Expand 1 message" at bounding box center [279, 154] width 416 height 14
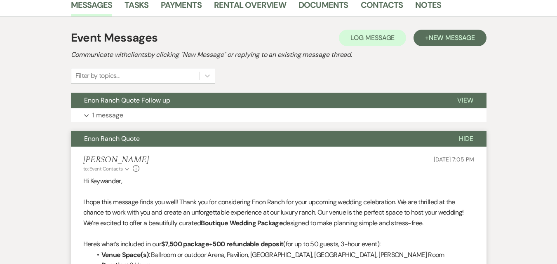
click at [196, 140] on button "Enon Ranch Quote" at bounding box center [258, 139] width 375 height 16
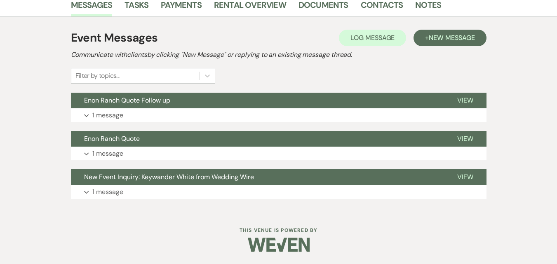
click at [189, 92] on div "Event Messages Log Log Message + New Message Communicate with clients by clicki…" at bounding box center [279, 114] width 416 height 178
click at [202, 190] on button "Expand 1 message" at bounding box center [279, 192] width 416 height 14
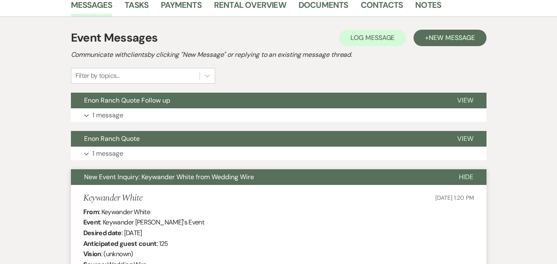
click at [199, 177] on span "New Event Inquiry: Keywander White from Wedding Wire" at bounding box center [169, 177] width 170 height 9
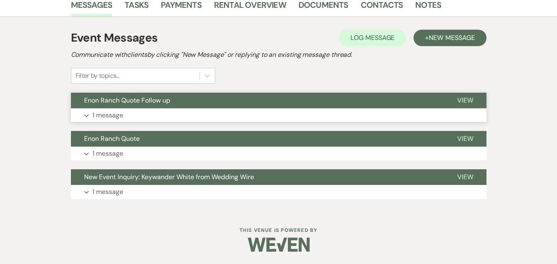
click at [193, 117] on button "Expand 1 message" at bounding box center [279, 115] width 416 height 14
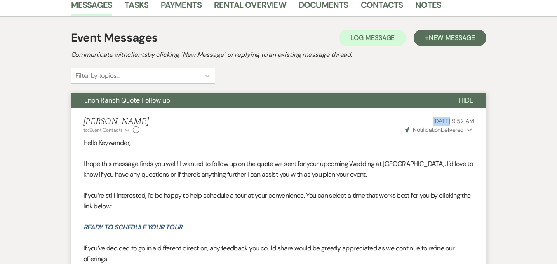
drag, startPoint x: 403, startPoint y: 123, endPoint x: 433, endPoint y: 115, distance: 30.2
click at [433, 115] on li "[PERSON_NAME] to: Event Contacts Expand Info [DATE] 9:52 AM Weven Check Notific…" at bounding box center [279, 232] width 416 height 249
copy span "[DATE]"
click at [456, 45] on button "+ New Message" at bounding box center [450, 38] width 73 height 16
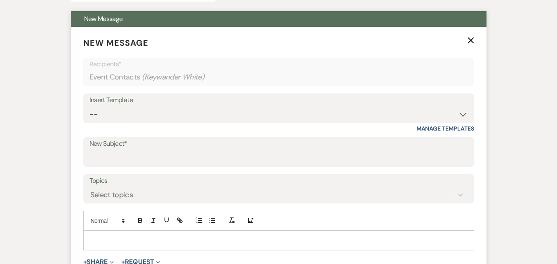
scroll to position [297, 0]
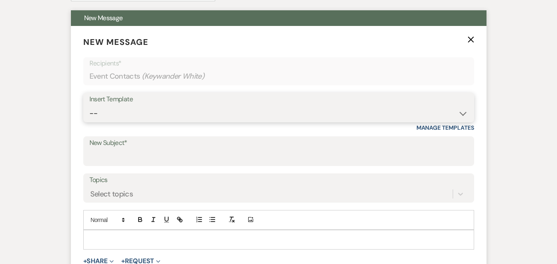
click at [398, 115] on select "-- Inquiry Follow Up Email #2 Contract Sending Template Payment Template Rental…" at bounding box center [278, 114] width 379 height 16
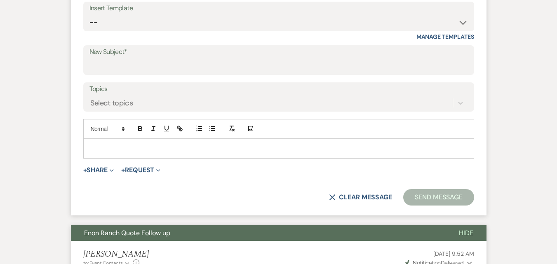
scroll to position [379, 0]
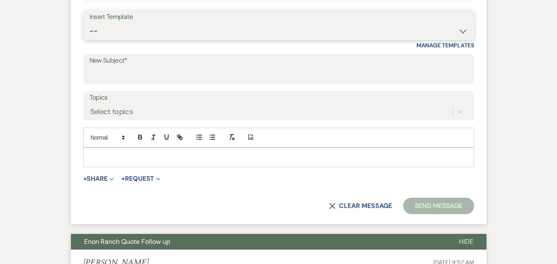
click at [347, 29] on select "-- Inquiry Follow Up Email #2 Contract Sending Template Payment Template Rental…" at bounding box center [278, 31] width 379 height 16
select select "1402"
click at [89, 23] on select "-- Inquiry Follow Up Email #2 Contract Sending Template Payment Template Rental…" at bounding box center [278, 31] width 379 height 16
type input "Ready to Schedule a Tour?"
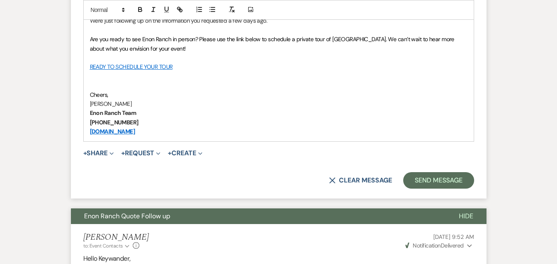
scroll to position [503, 0]
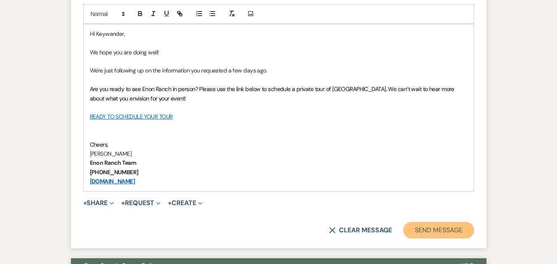
click at [419, 226] on button "Send Message" at bounding box center [438, 230] width 71 height 16
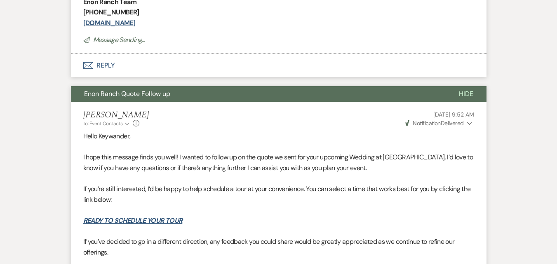
scroll to position [196, 0]
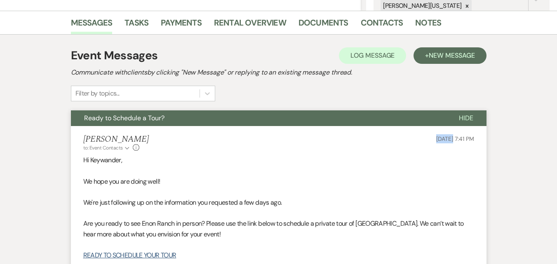
drag, startPoint x: 415, startPoint y: 140, endPoint x: 436, endPoint y: 138, distance: 21.1
click at [436, 138] on div "[PERSON_NAME] to: Event Contacts Expand Info [DATE] 7:41 PM" at bounding box center [278, 143] width 391 height 18
copy span "[DATE]"
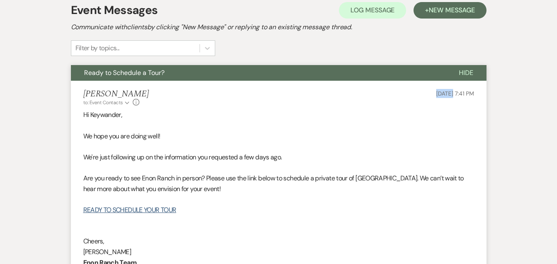
scroll to position [361, 0]
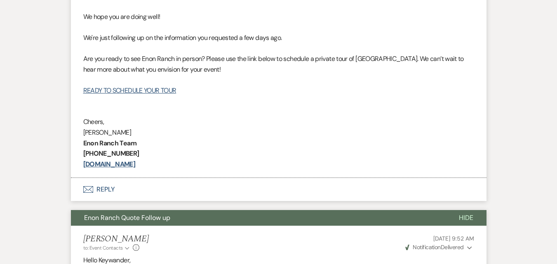
click at [270, 159] on p "[DOMAIN_NAME]" at bounding box center [278, 164] width 391 height 11
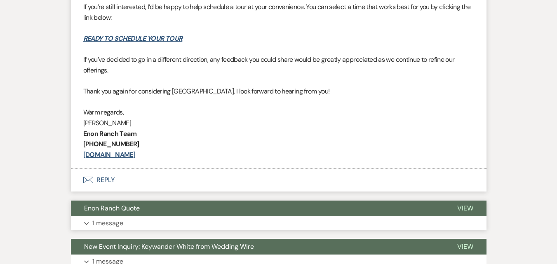
scroll to position [737, 0]
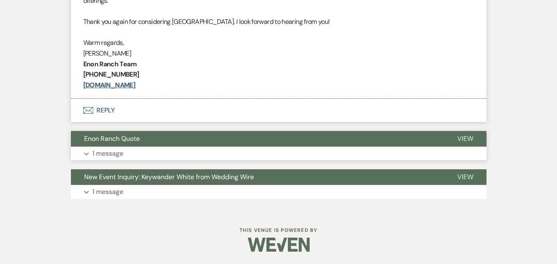
click at [292, 157] on button "Expand 1 message" at bounding box center [279, 154] width 416 height 14
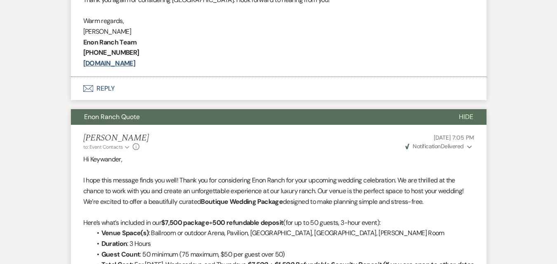
scroll to position [779, 0]
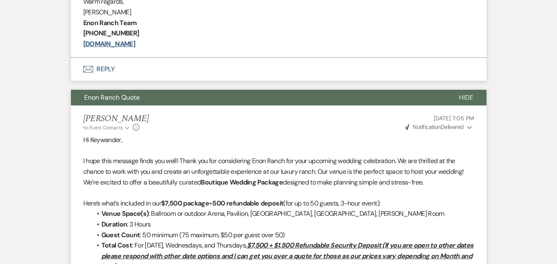
click at [317, 95] on button "Enon Ranch Quote" at bounding box center [258, 98] width 375 height 16
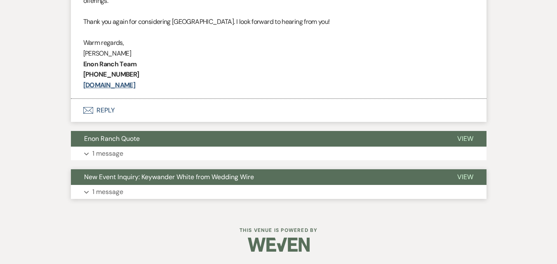
click at [307, 188] on button "Expand 1 message" at bounding box center [279, 192] width 416 height 14
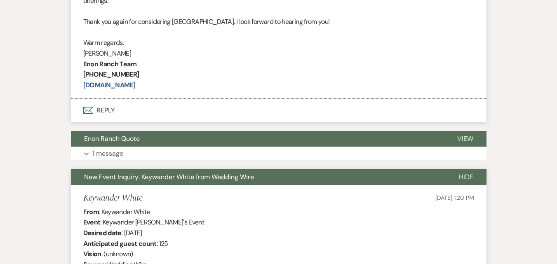
scroll to position [1026, 0]
